Goal: Information Seeking & Learning: Learn about a topic

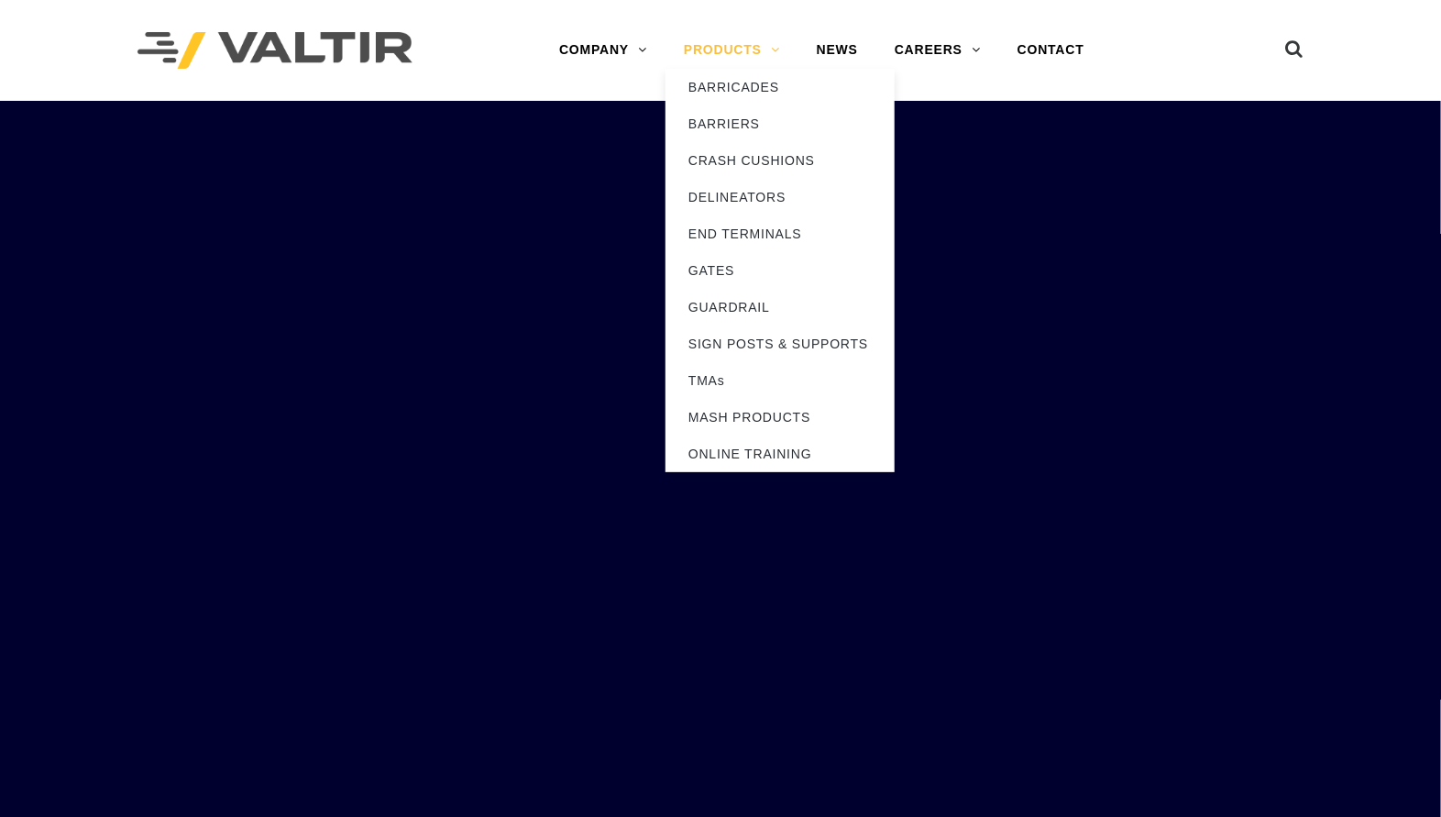
click at [735, 46] on link "PRODUCTS" at bounding box center [731, 50] width 133 height 37
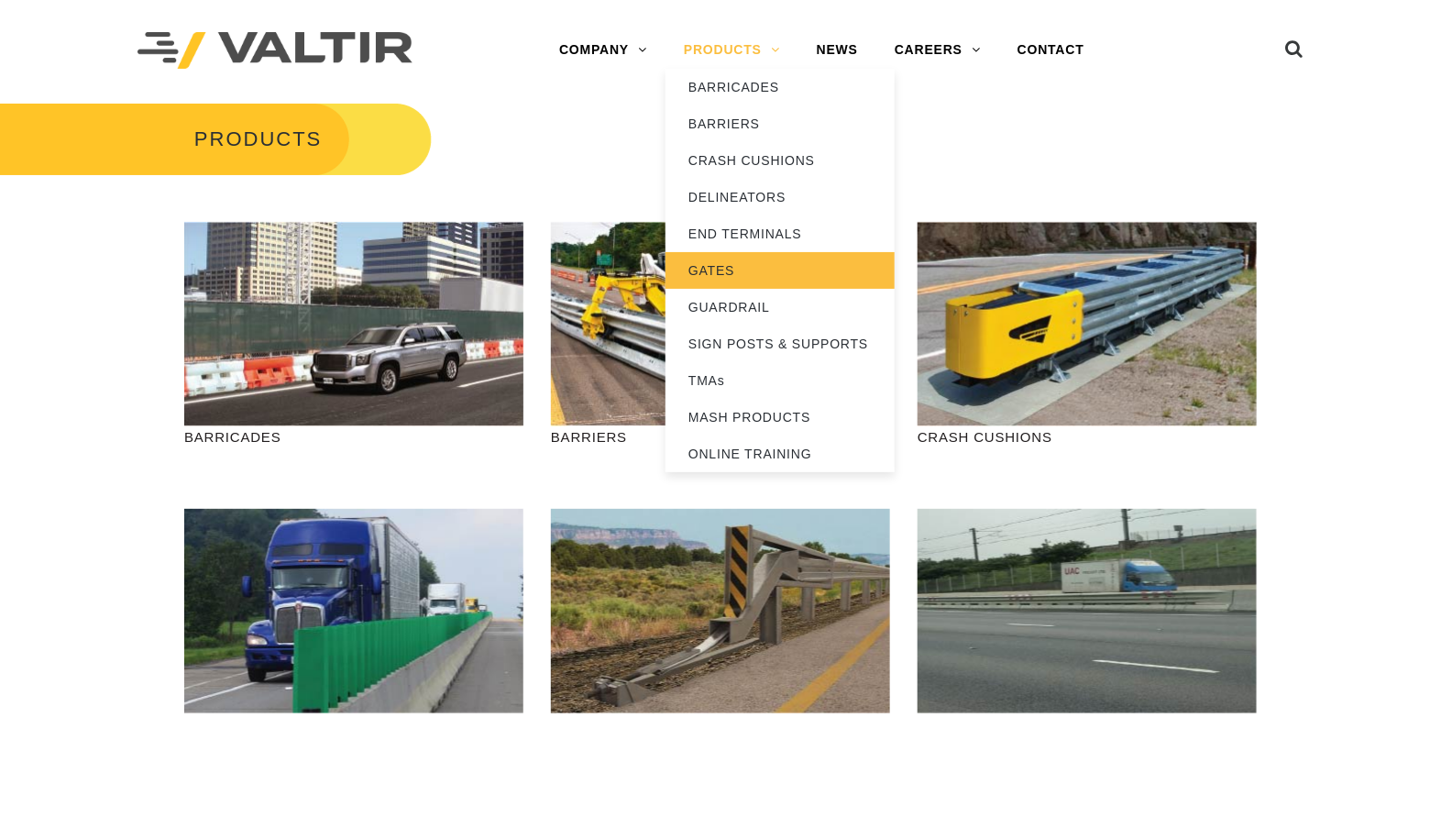
click at [698, 269] on link "GATES" at bounding box center [779, 270] width 229 height 37
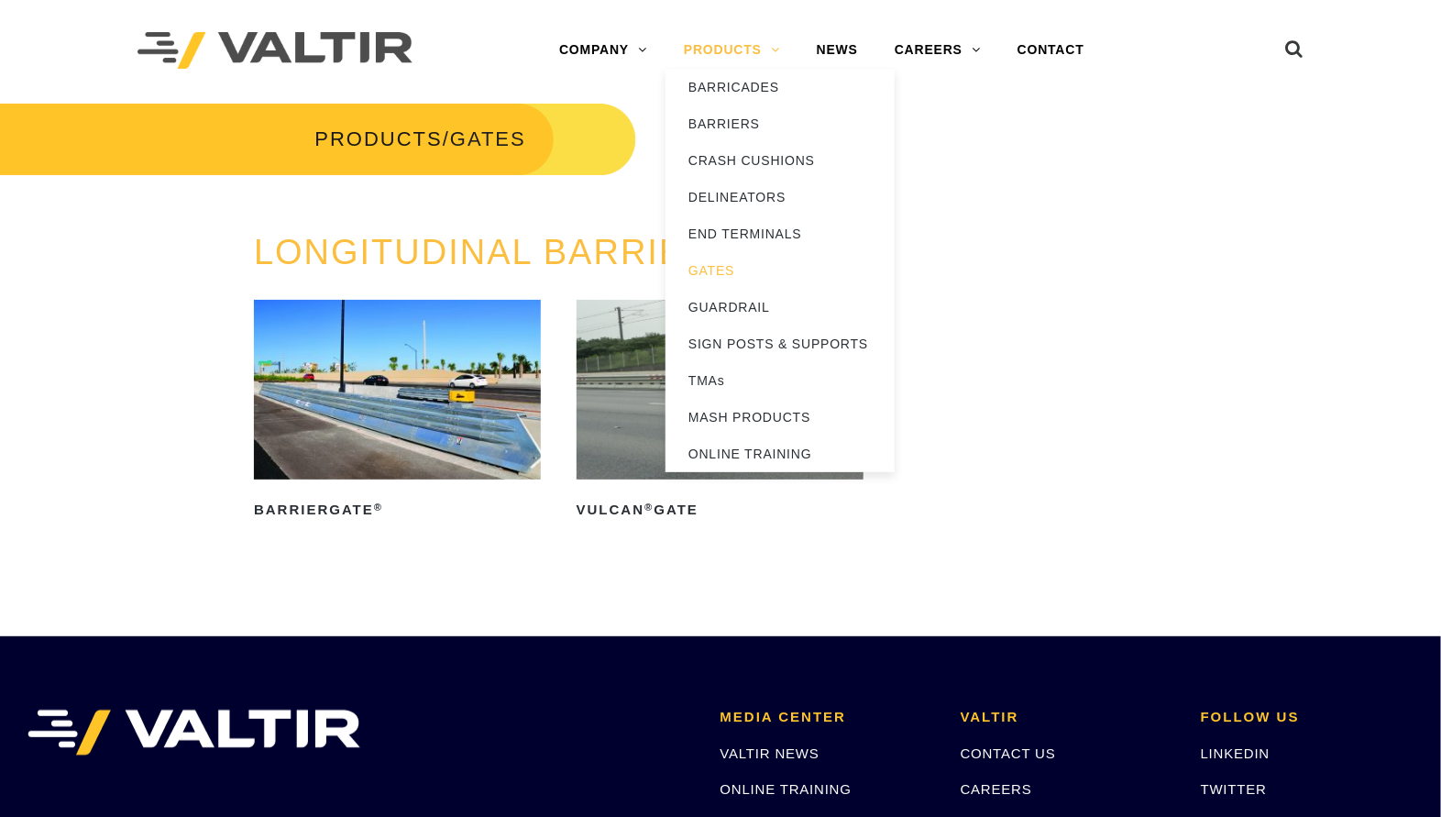
click at [726, 46] on link "PRODUCTS" at bounding box center [731, 50] width 133 height 37
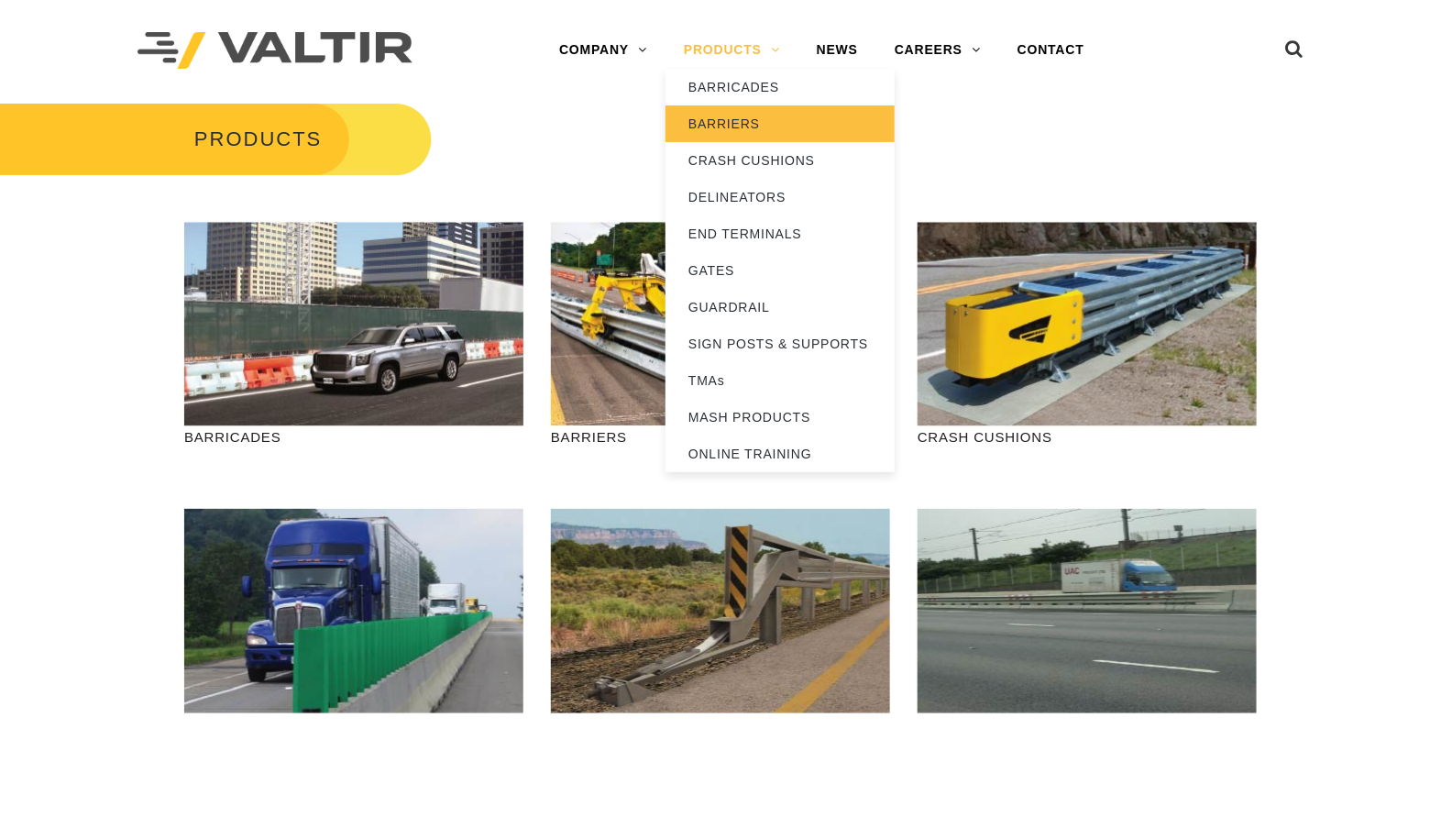
click at [721, 125] on link "BARRIERS" at bounding box center [779, 123] width 229 height 37
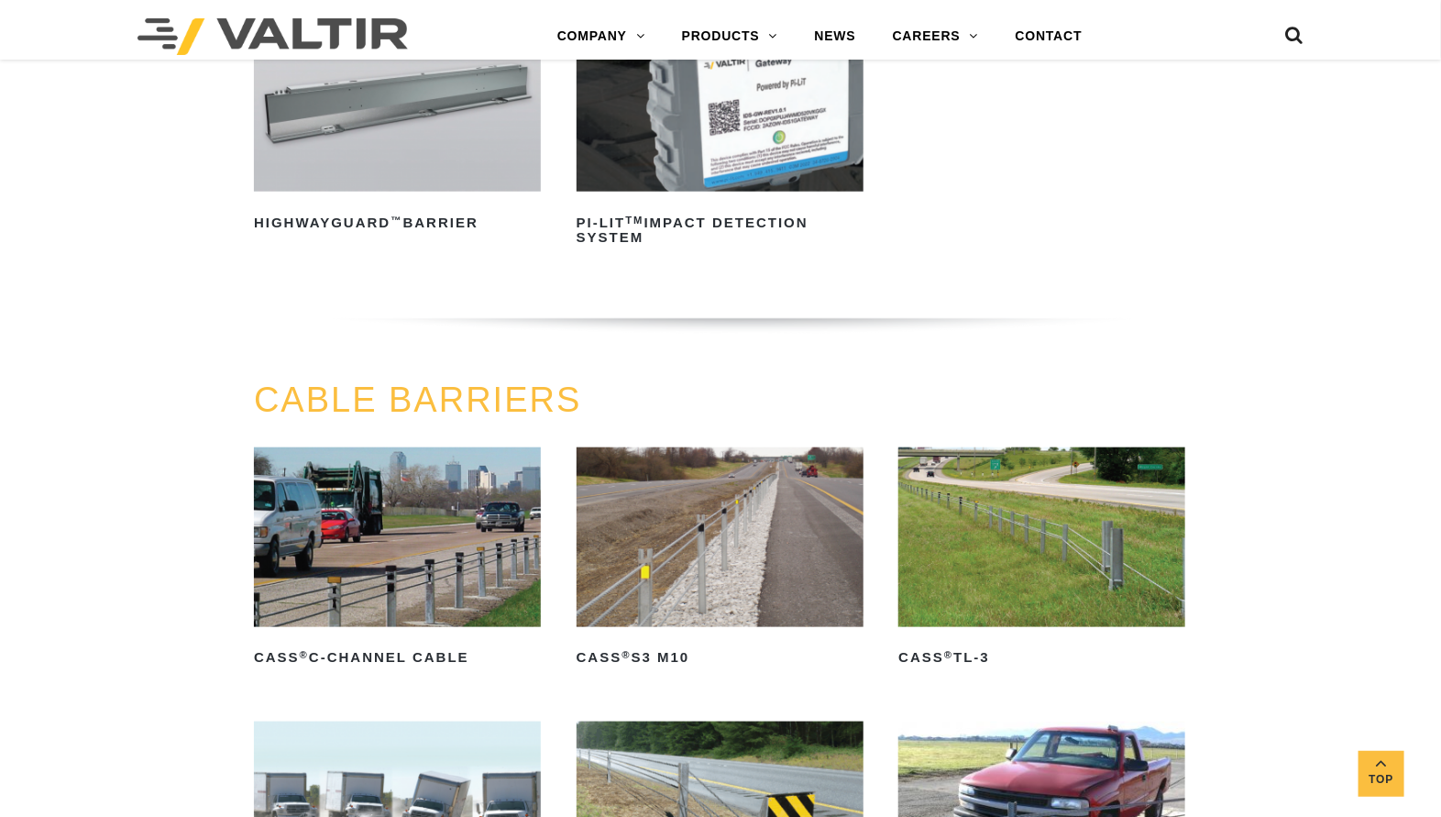
scroll to position [802, 0]
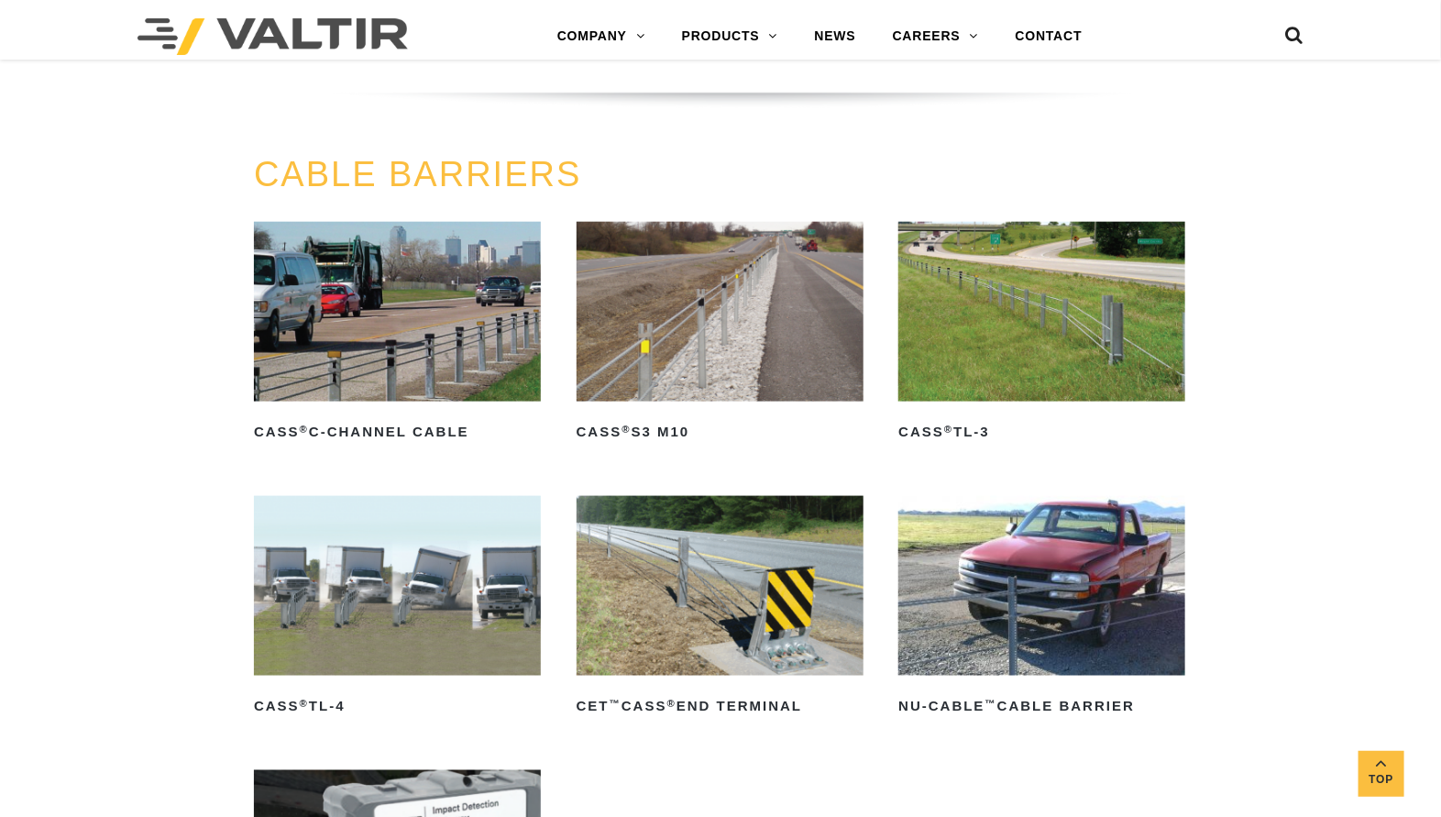
click at [1290, 37] on icon at bounding box center [1294, 39] width 18 height 27
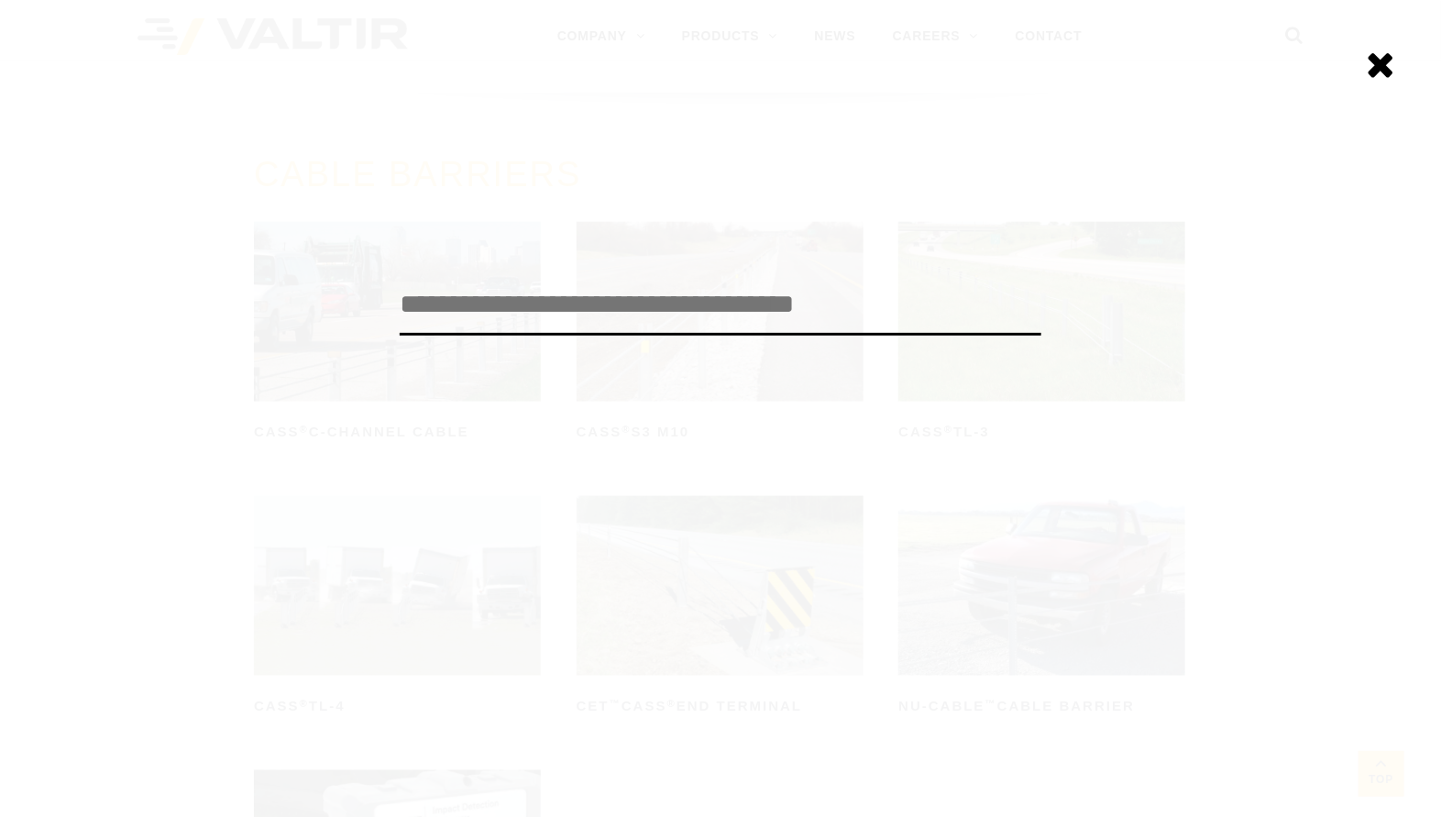
click at [530, 315] on input "search" at bounding box center [721, 305] width 642 height 60
type input "*********"
click input "******" at bounding box center [0, 0] width 0 height 0
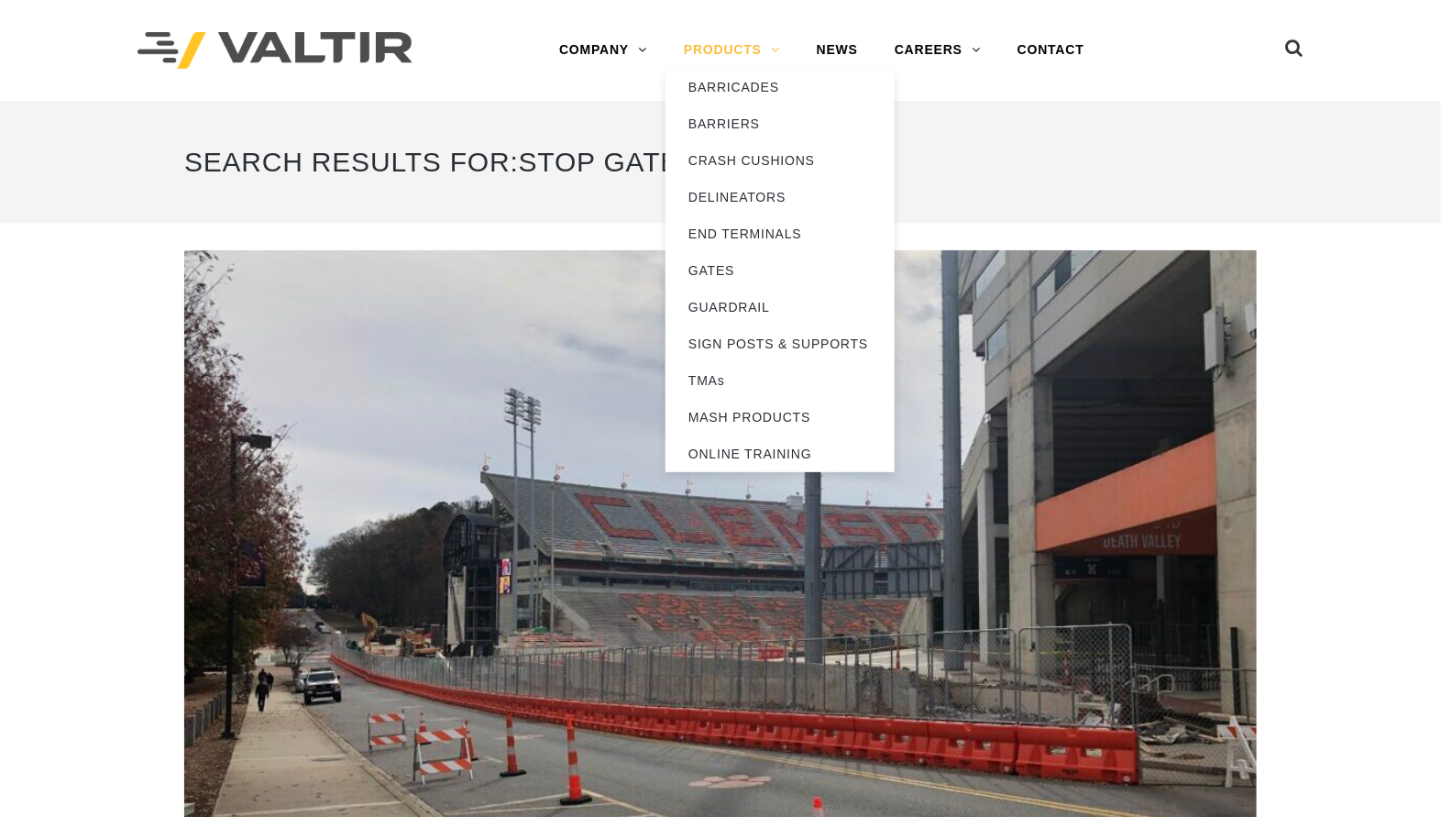
click at [706, 54] on link "PRODUCTS" at bounding box center [731, 50] width 133 height 37
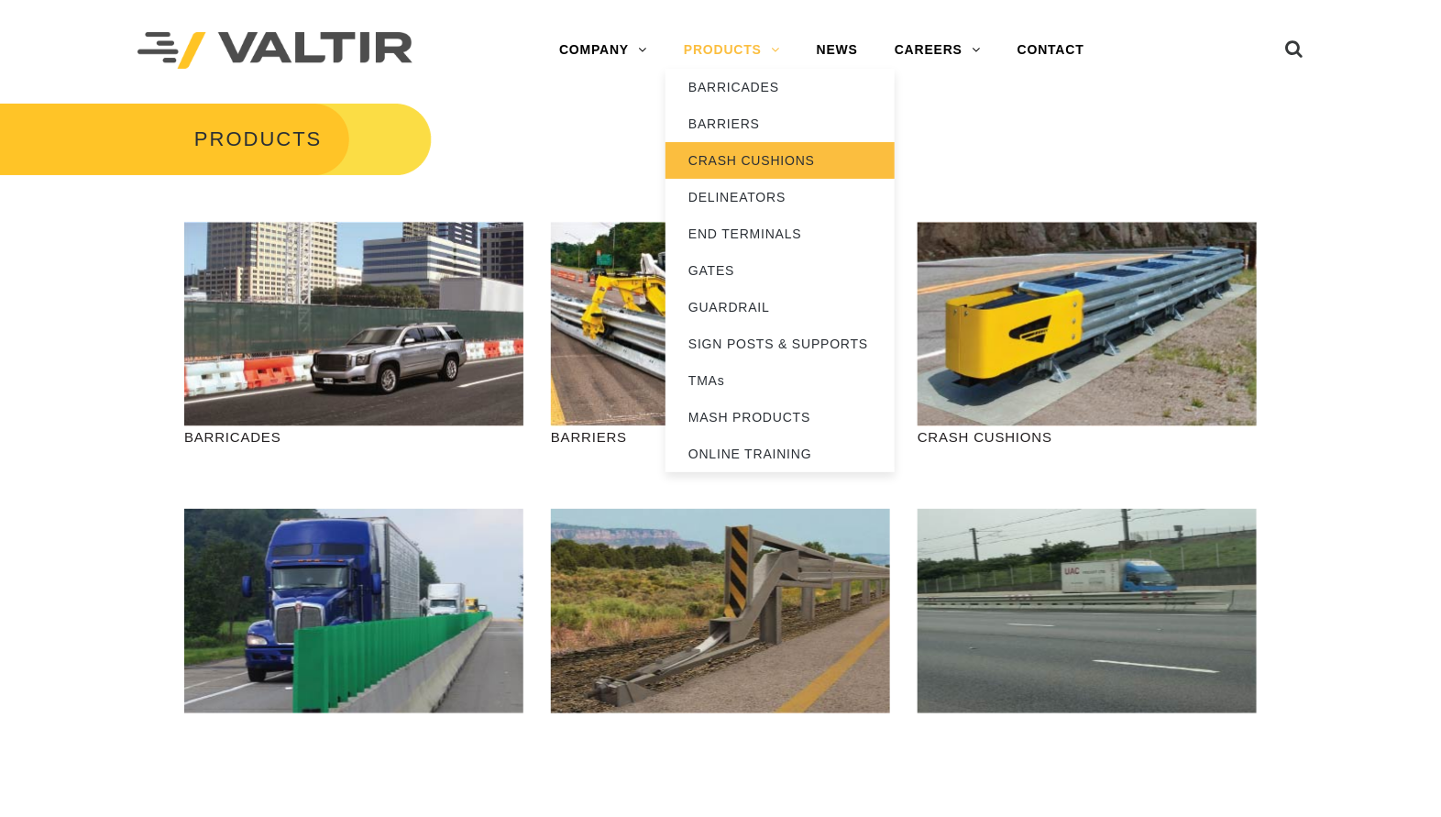
click at [707, 157] on link "CRASH CUSHIONS" at bounding box center [779, 160] width 229 height 37
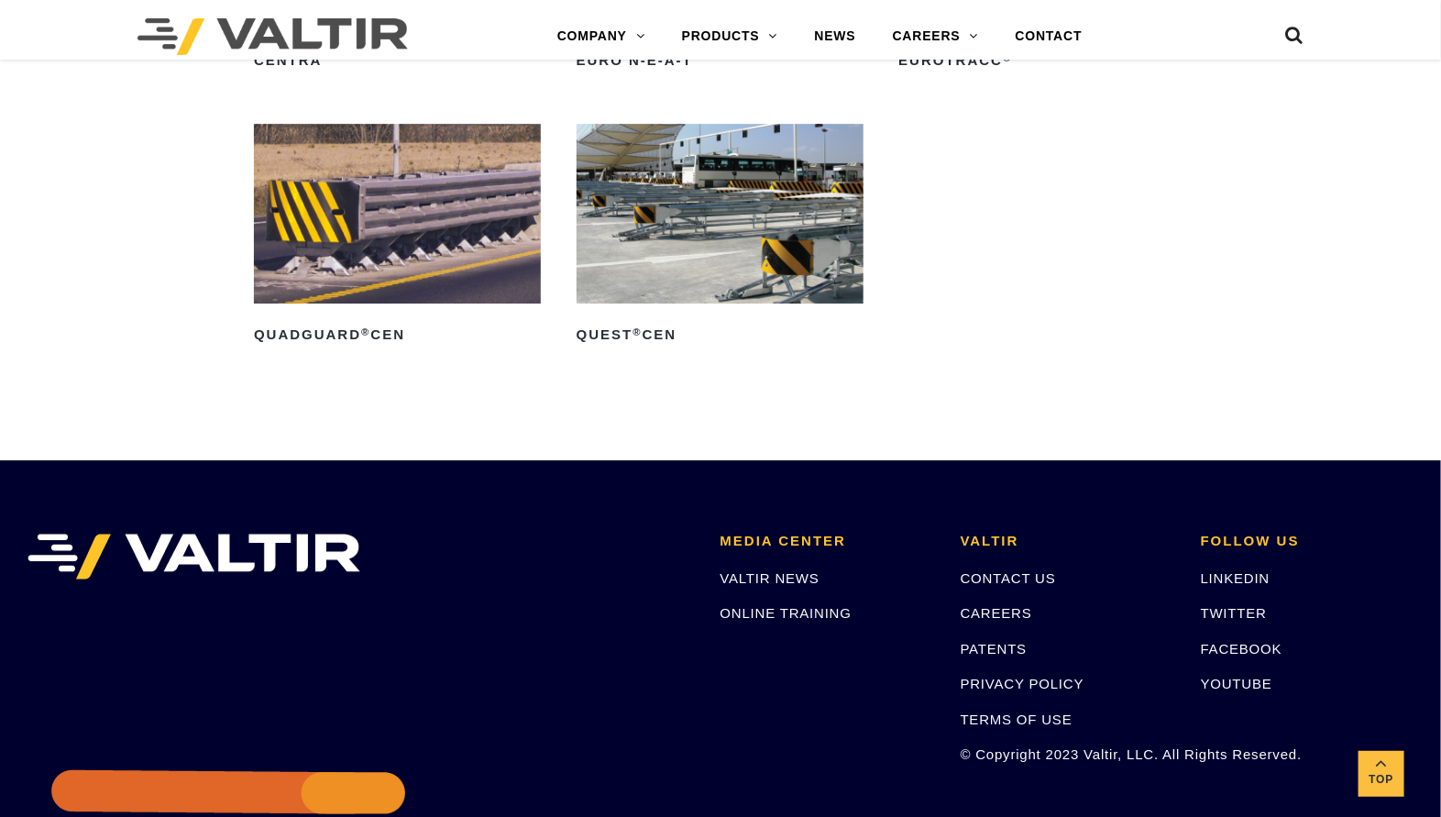
scroll to position [5804, 0]
